Goal: Information Seeking & Learning: Learn about a topic

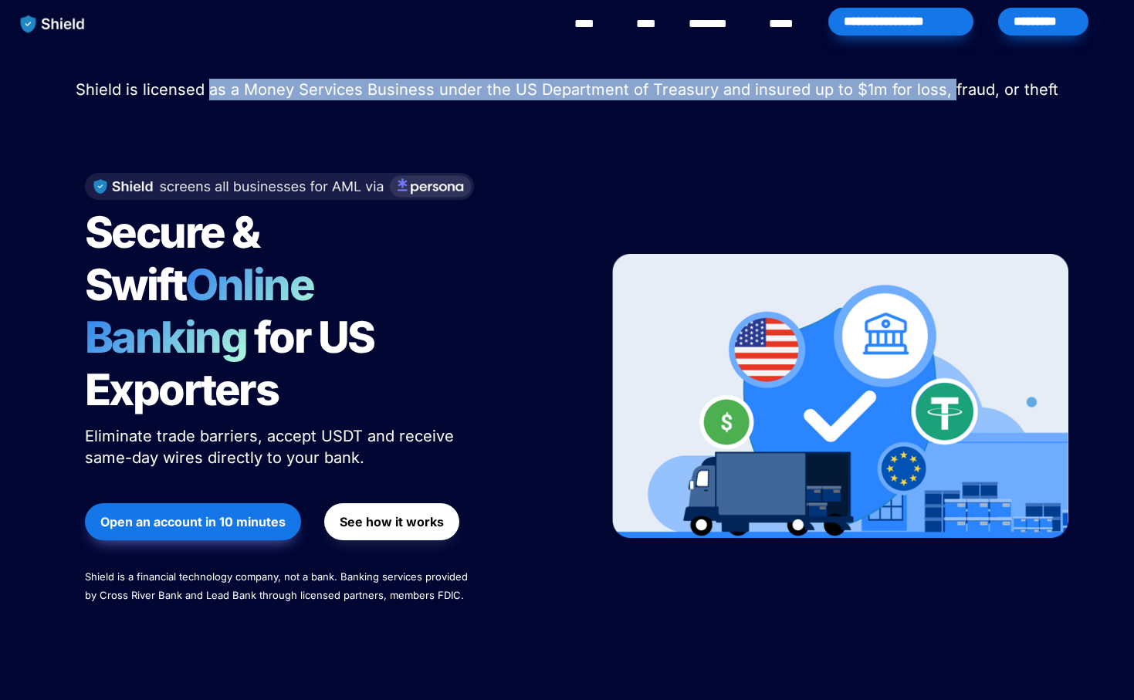
drag, startPoint x: 218, startPoint y: 90, endPoint x: 949, endPoint y: 94, distance: 731.1
click at [949, 94] on span "Shield is licensed as a Money Services Business under the US Department of Trea…" at bounding box center [567, 89] width 983 height 19
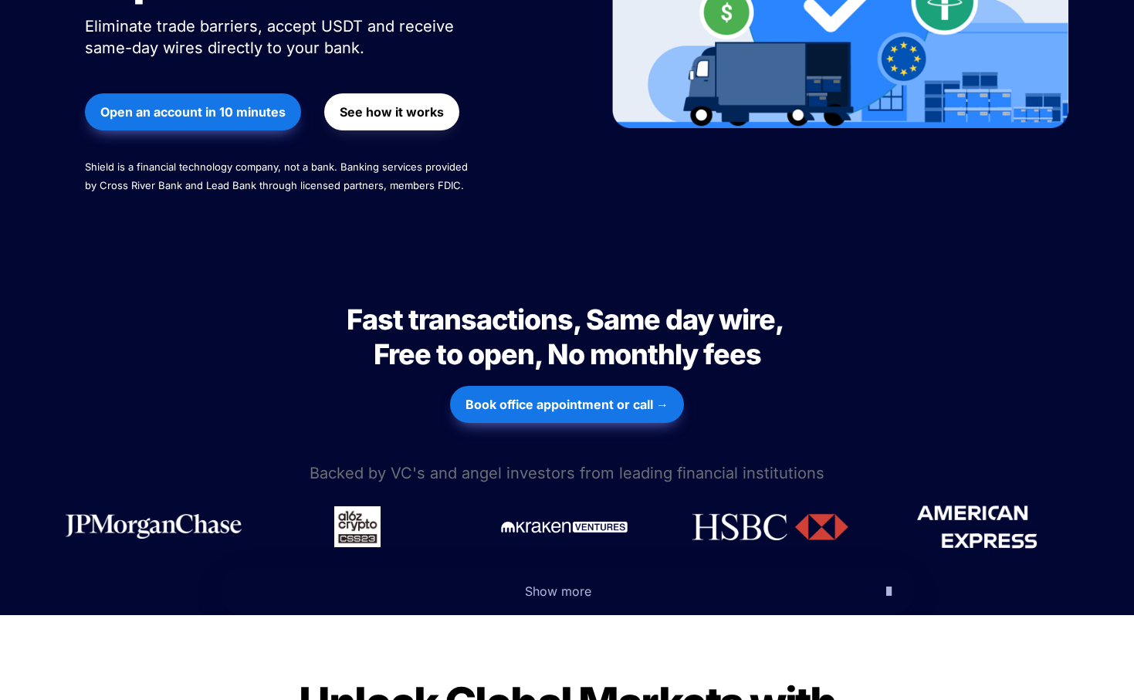
scroll to position [445, 0]
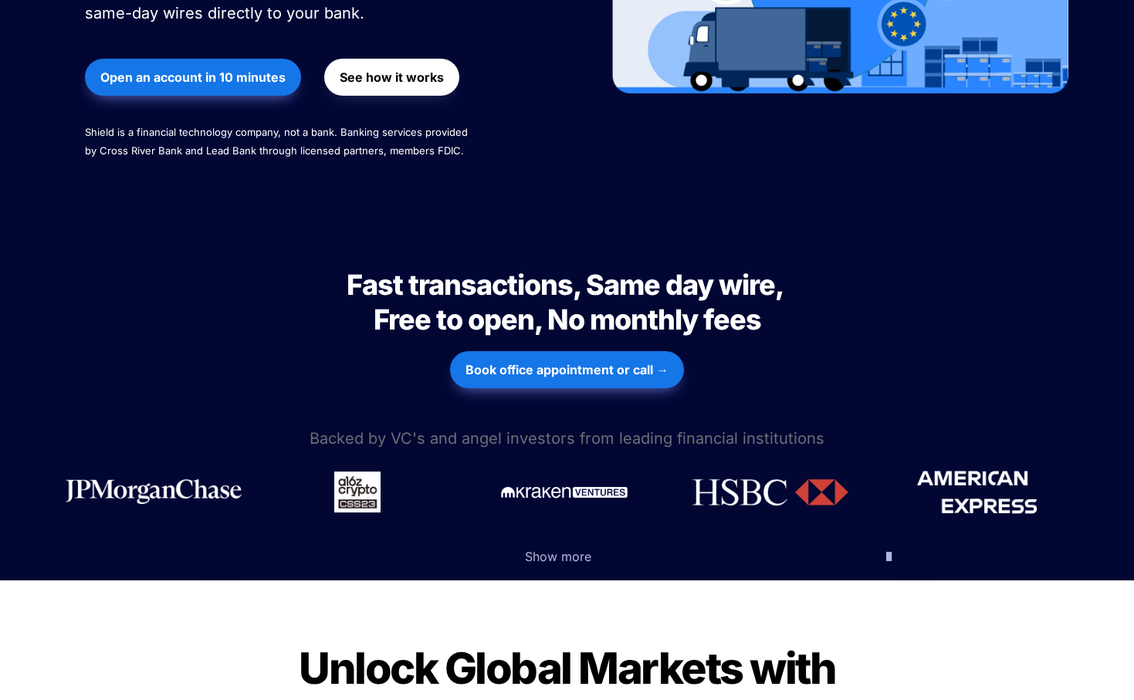
drag, startPoint x: 4, startPoint y: 450, endPoint x: 374, endPoint y: 266, distance: 414.0
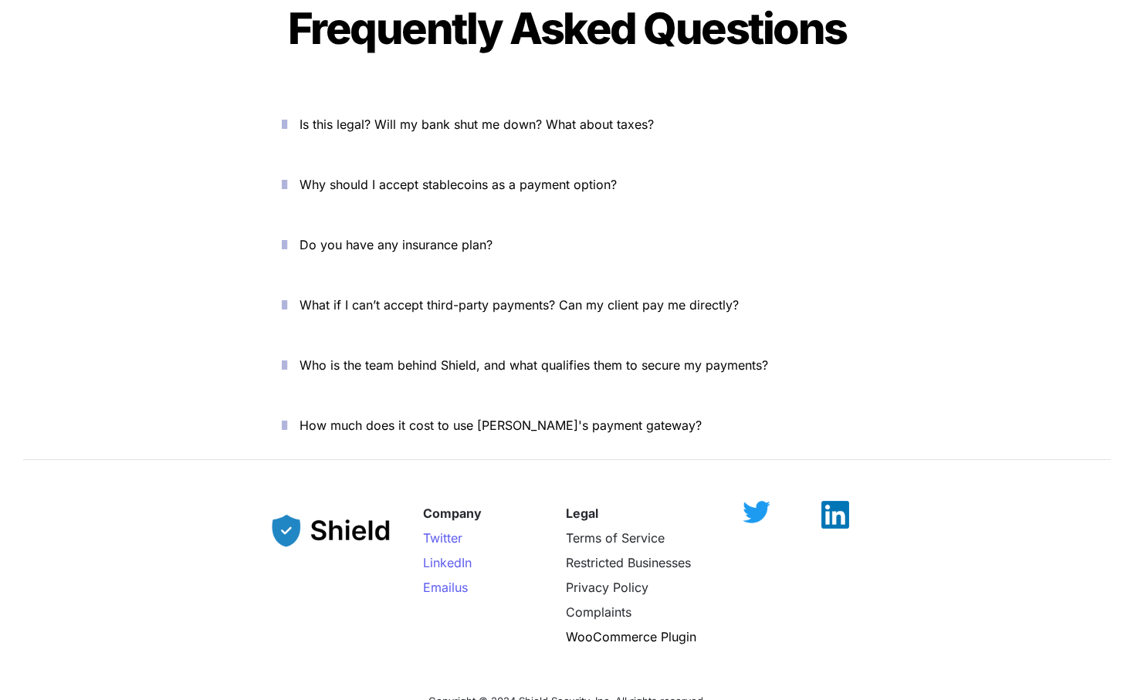
scroll to position [5250, 0]
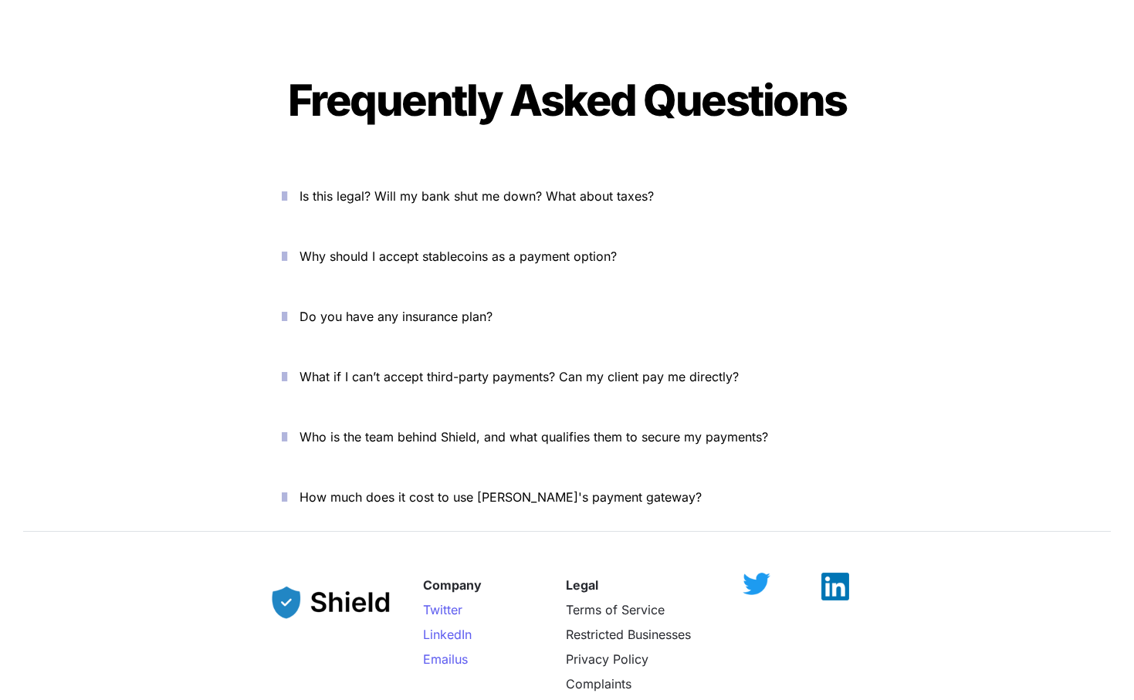
click at [405, 188] on span "Is this legal? Will my bank shut me down? What about taxes?" at bounding box center [477, 195] width 354 height 15
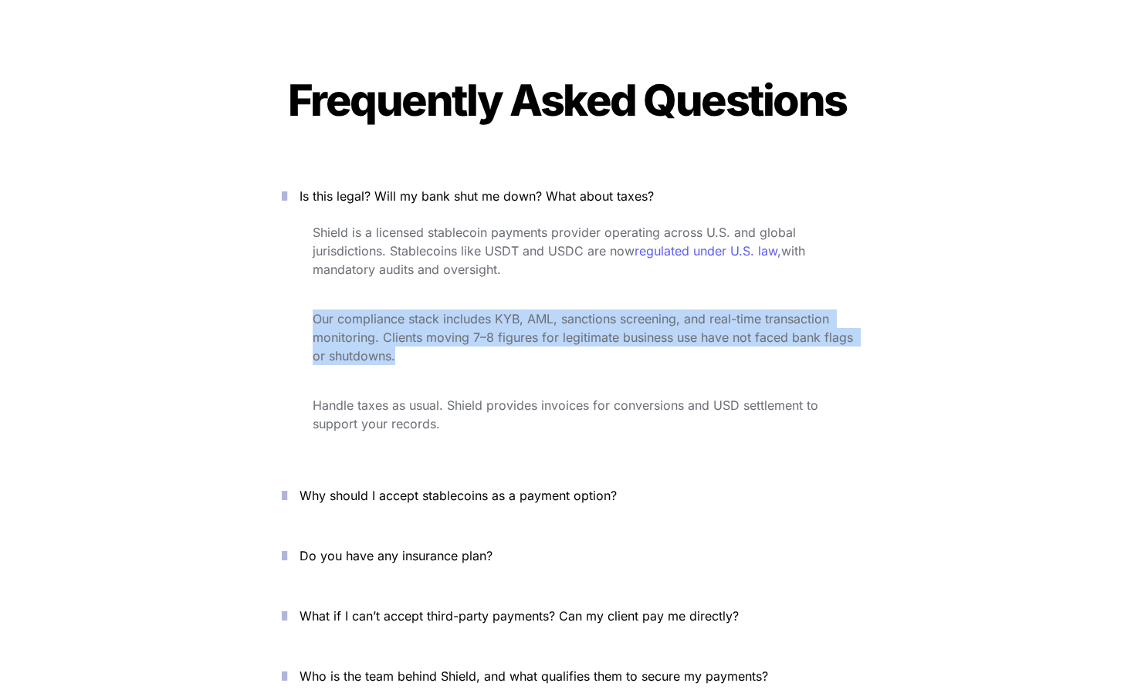
drag, startPoint x: 434, startPoint y: 327, endPoint x: 434, endPoint y: 255, distance: 71.8
click at [434, 255] on div "Shield is a licensed stablecoin payments provider operating across U.S. and glo…" at bounding box center [568, 339] width 618 height 239
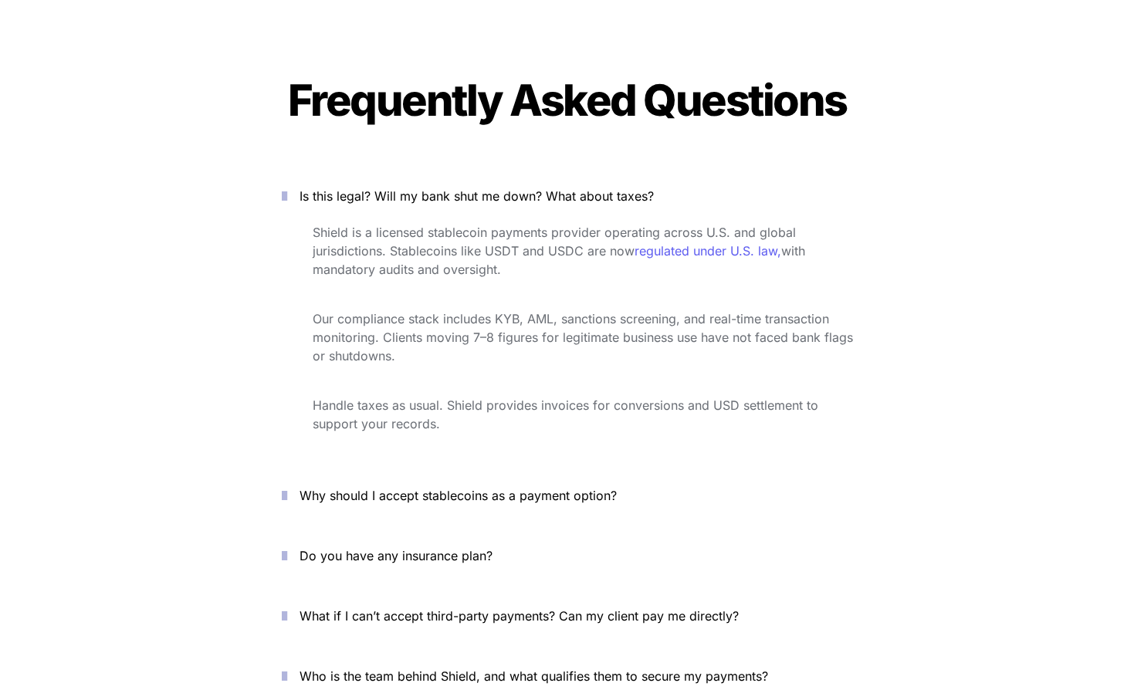
click at [434, 282] on p at bounding box center [583, 294] width 540 height 25
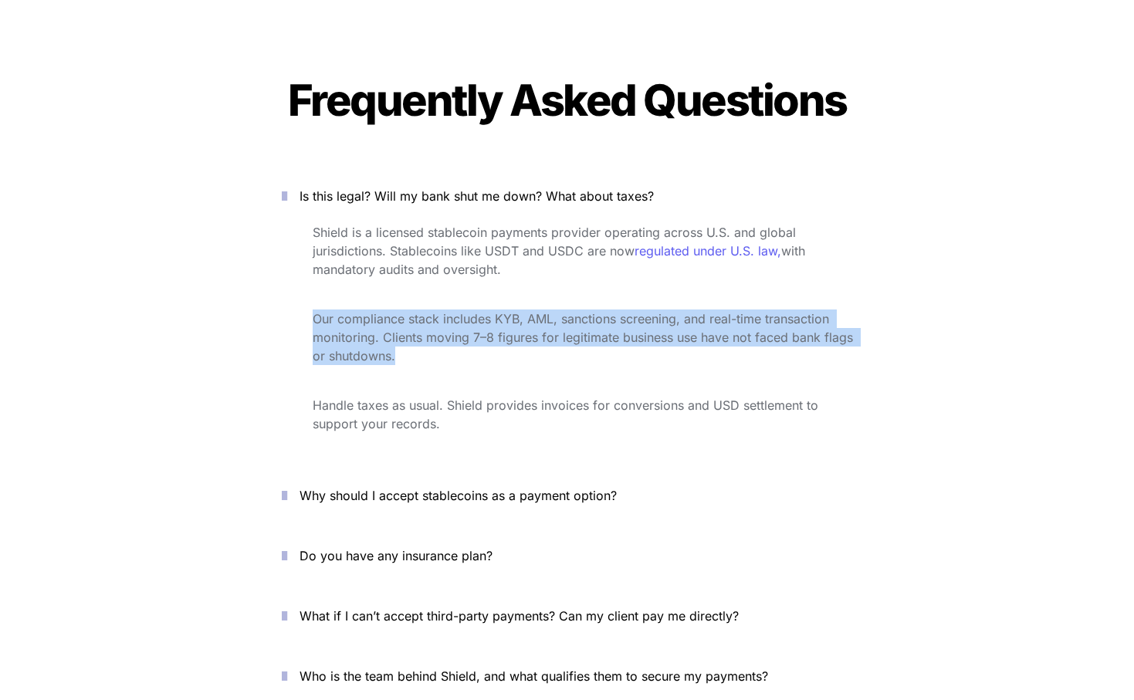
drag, startPoint x: 434, startPoint y: 252, endPoint x: 431, endPoint y: 320, distance: 67.2
click at [431, 320] on div "Shield is a licensed stablecoin payments provider operating across U.S. and glo…" at bounding box center [568, 339] width 618 height 239
click at [431, 320] on p "Our compliance stack includes KYB, AML, sanctions screening, and real-time tran…" at bounding box center [583, 337] width 540 height 62
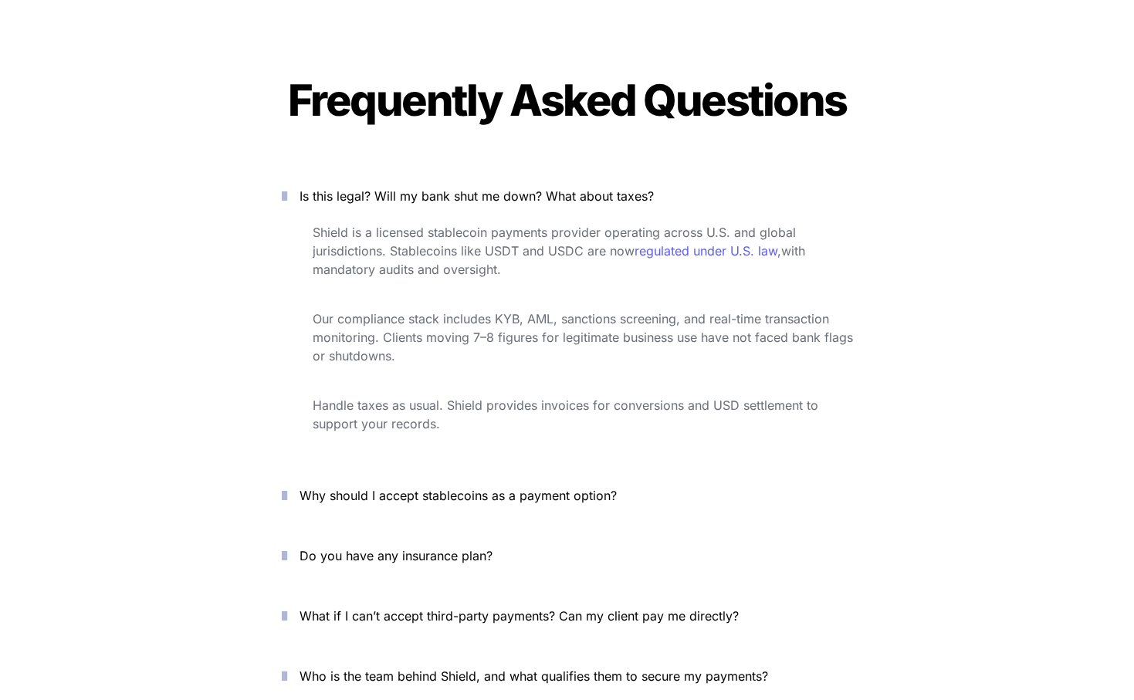
click at [287, 486] on icon "button" at bounding box center [284, 495] width 5 height 19
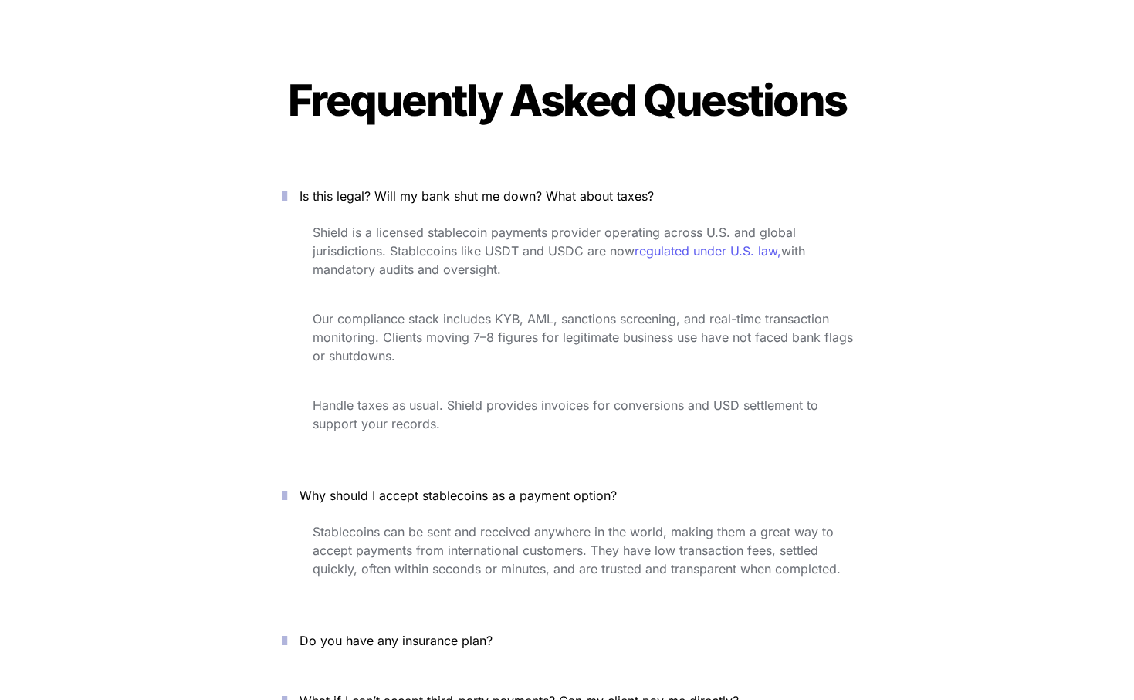
click at [287, 486] on icon "button" at bounding box center [284, 495] width 5 height 19
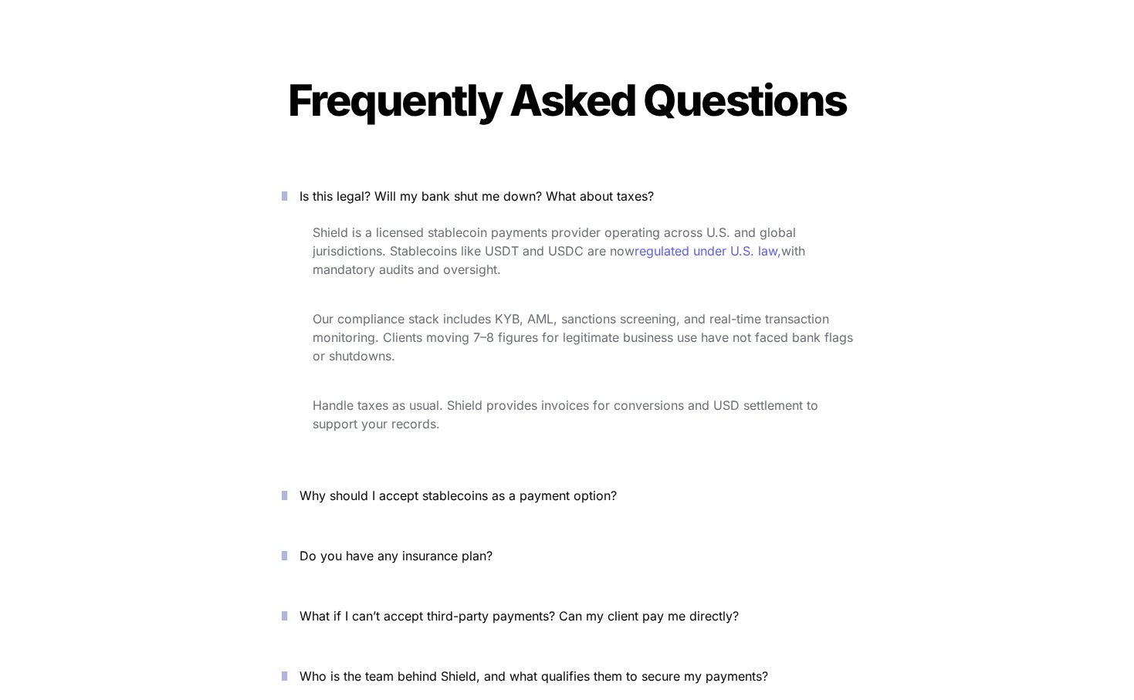
click at [287, 486] on icon "button" at bounding box center [284, 495] width 5 height 19
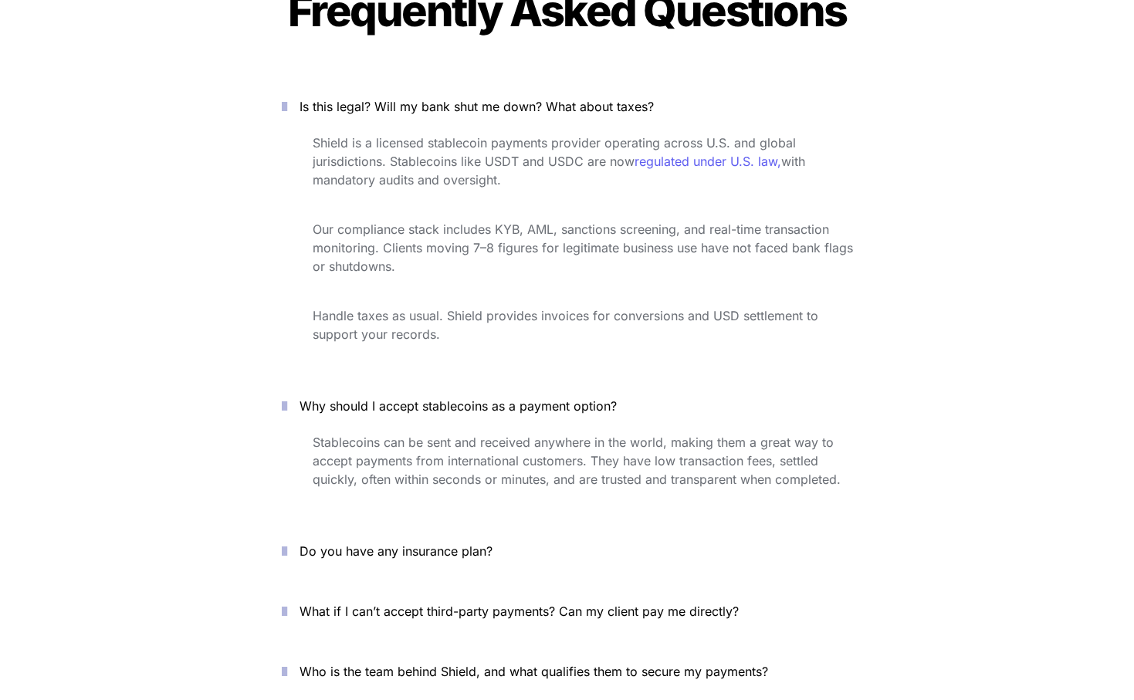
scroll to position [5386, 0]
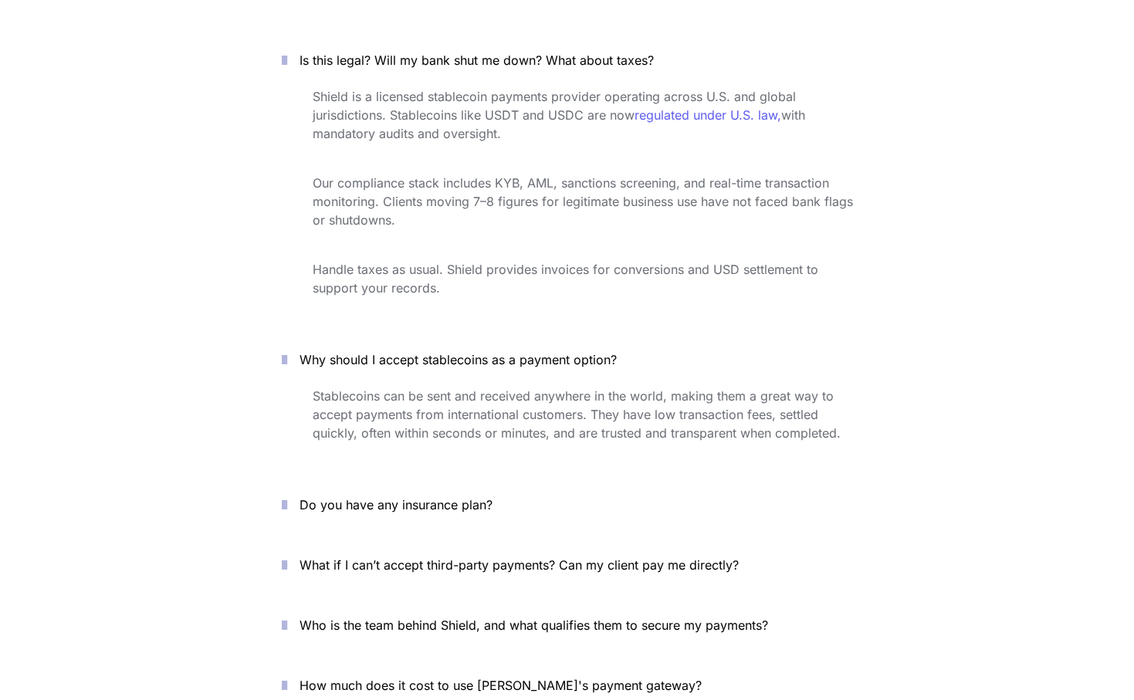
click at [287, 496] on icon "button" at bounding box center [284, 505] width 5 height 19
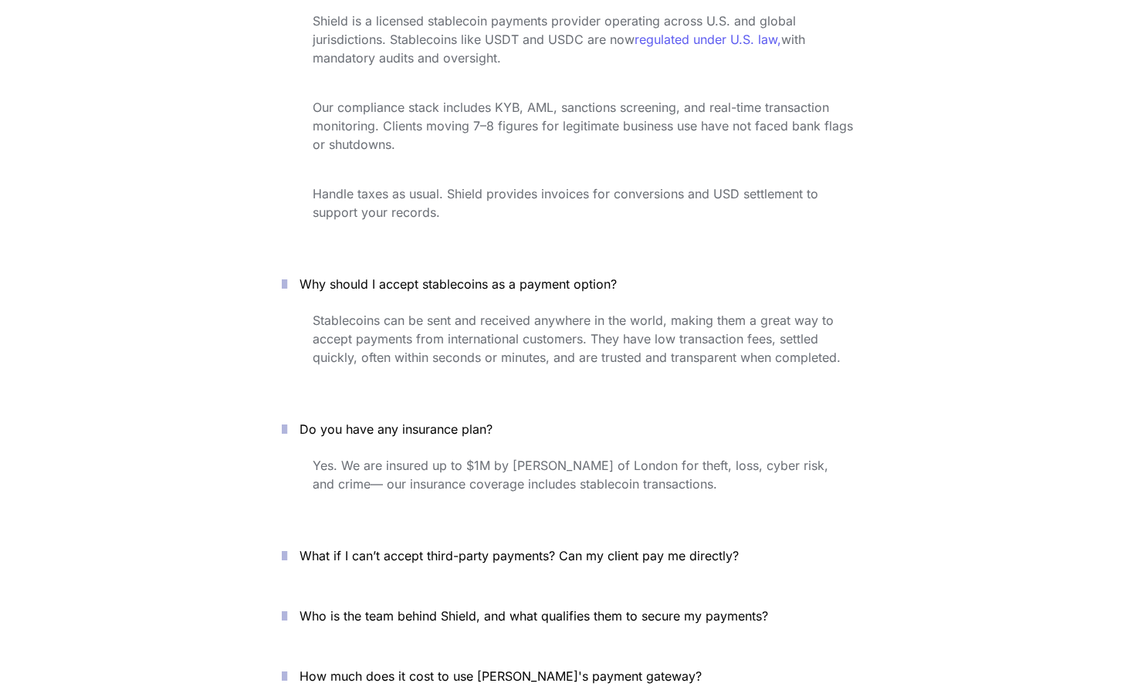
scroll to position [5497, 0]
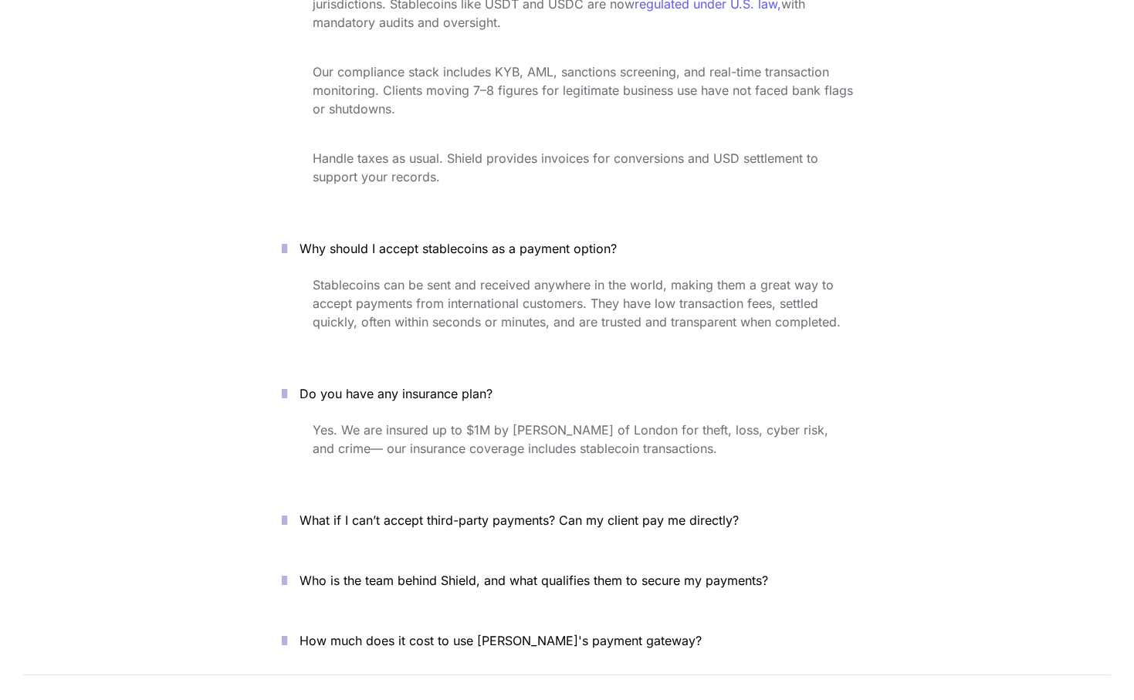
click at [287, 511] on icon "button" at bounding box center [284, 520] width 5 height 19
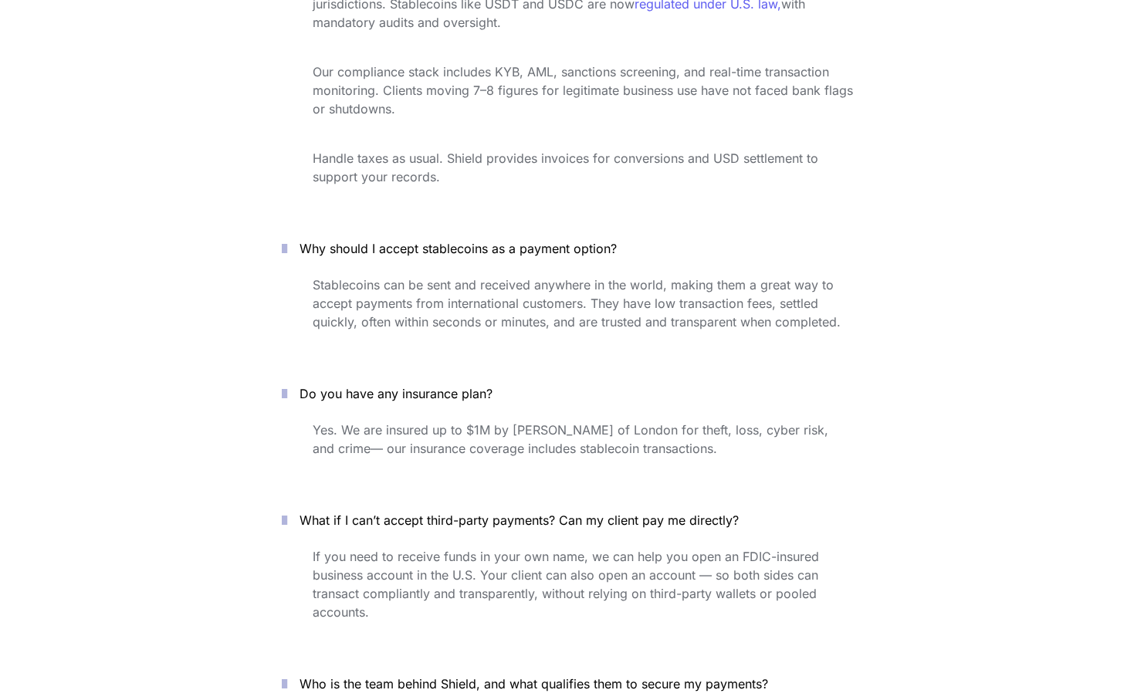
scroll to position [5633, 0]
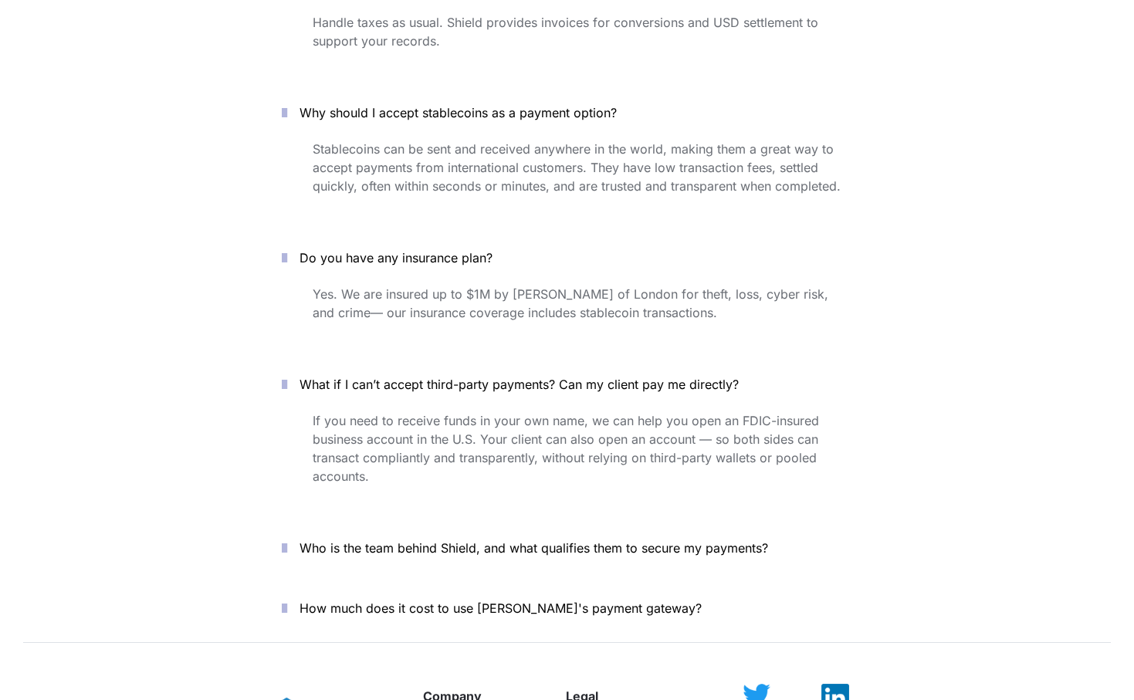
click at [287, 539] on icon "button" at bounding box center [284, 548] width 5 height 19
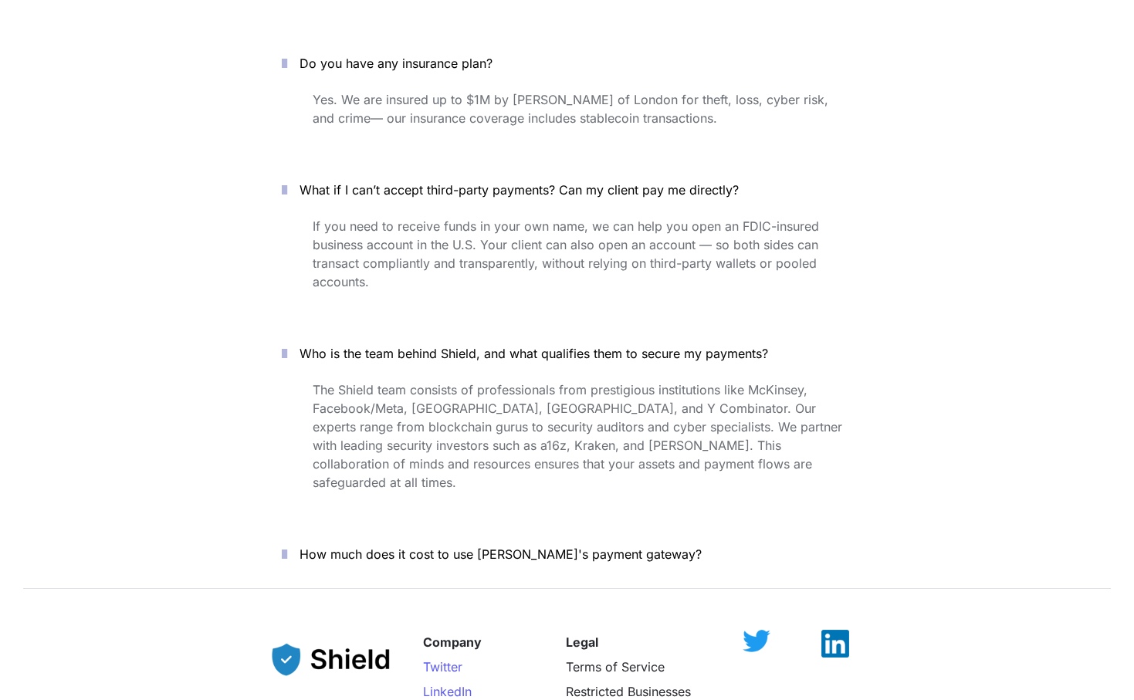
scroll to position [5867, 0]
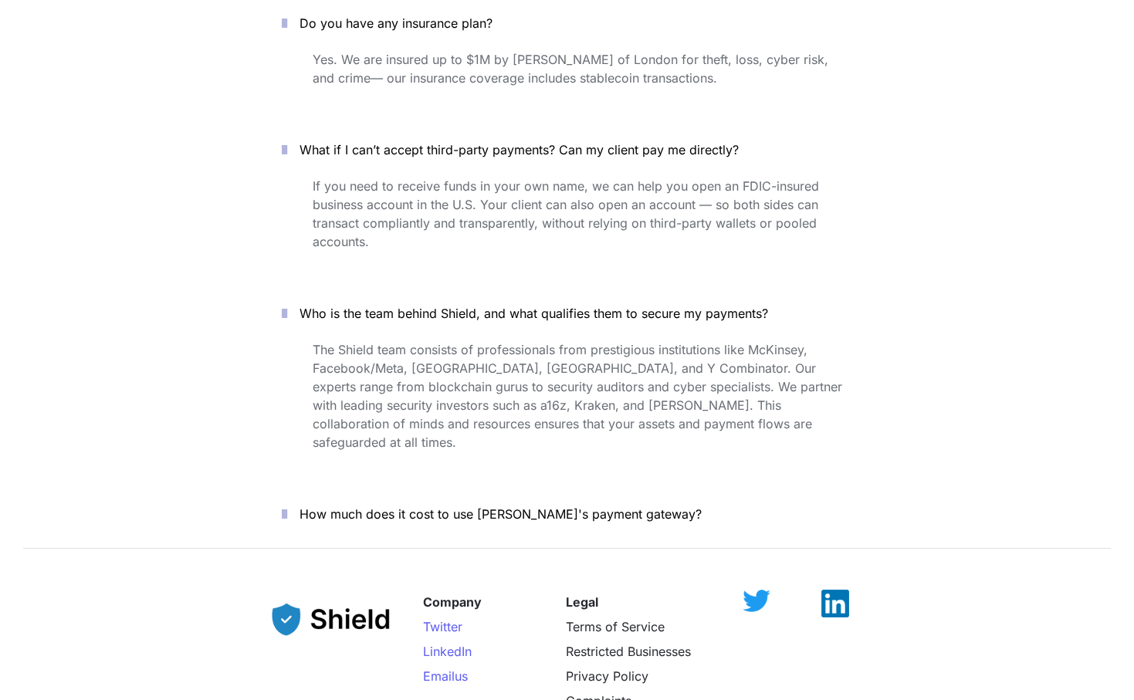
click at [297, 490] on button "How much does it cost to use [PERSON_NAME]'s payment gateway?" at bounding box center [568, 514] width 618 height 48
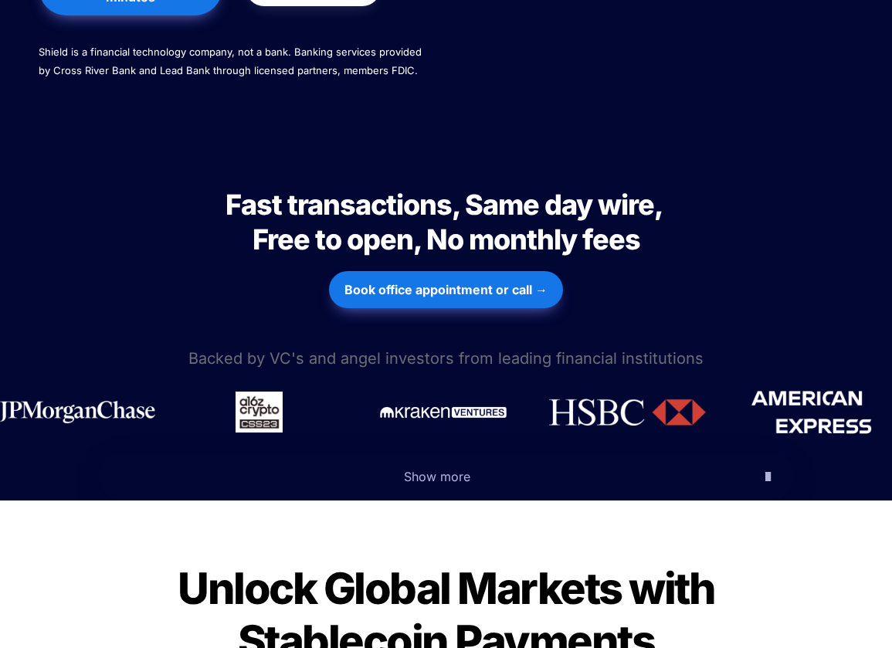
scroll to position [0, 0]
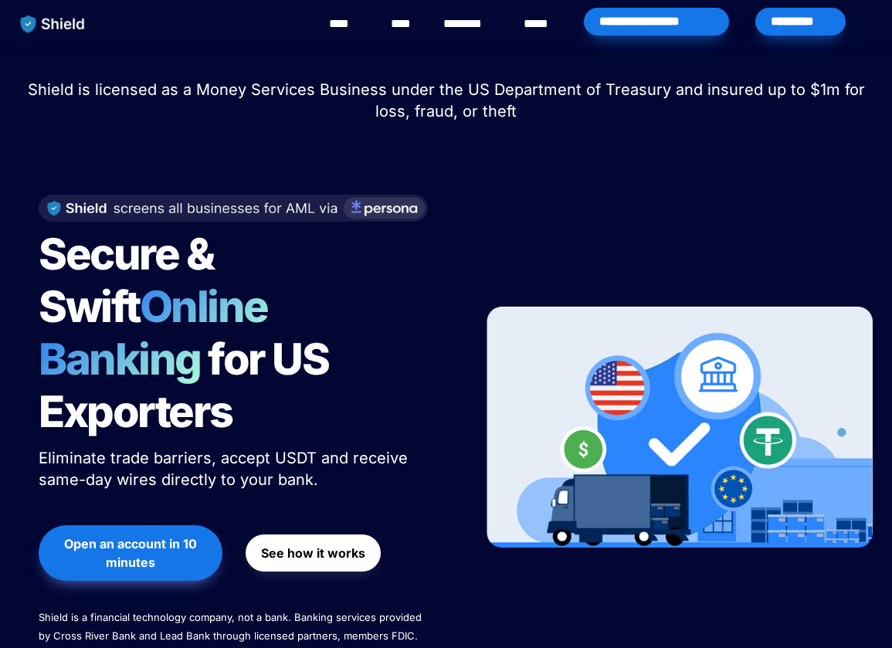
click at [530, 22] on link "****" at bounding box center [540, 24] width 34 height 19
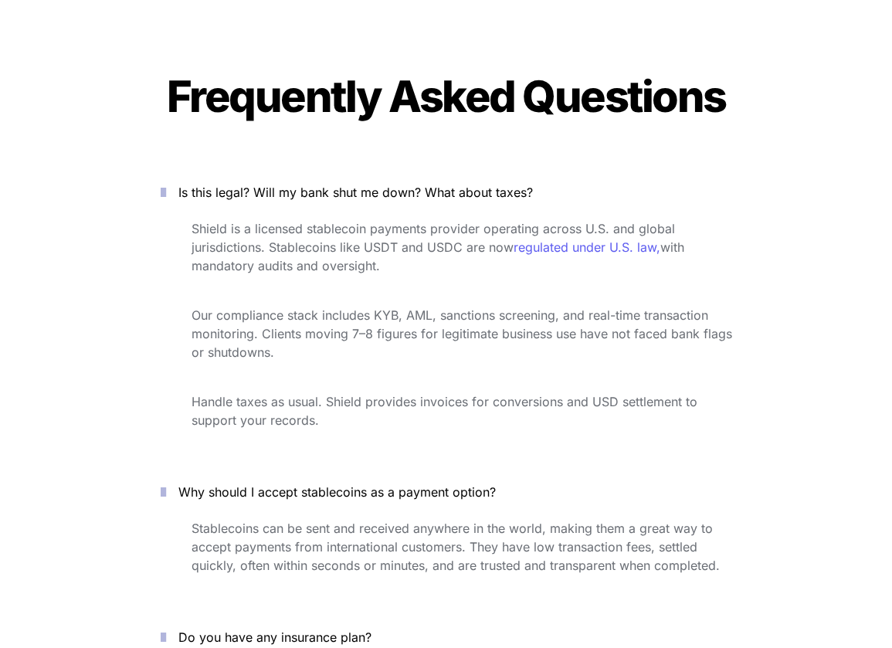
scroll to position [5294, 0]
